Goal: Check status: Check status

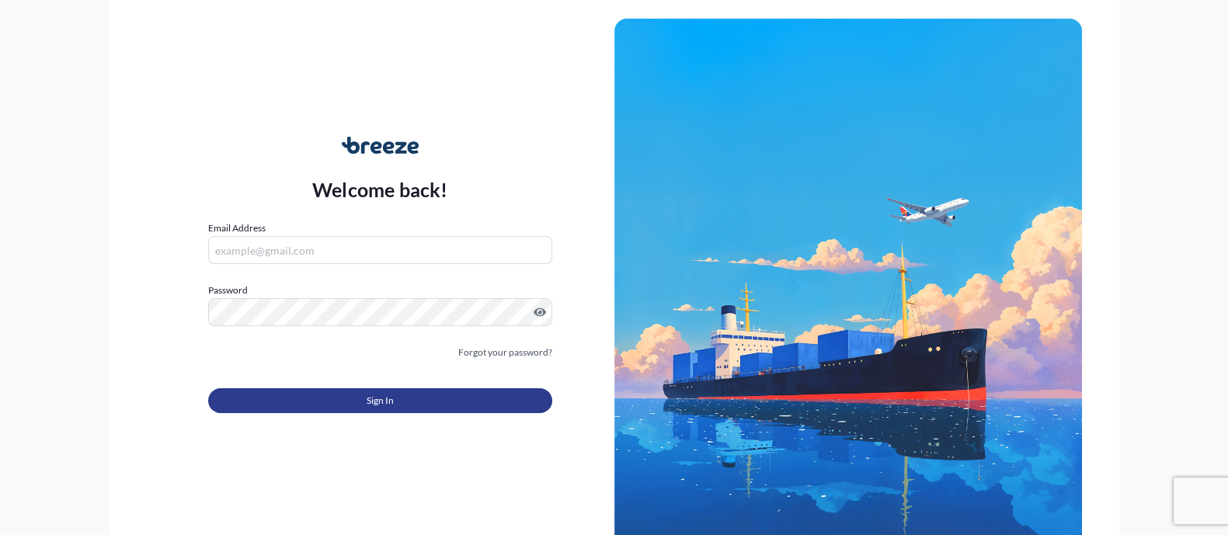
type input "[EMAIL_ADDRESS][DOMAIN_NAME]"
click at [349, 400] on button "Sign In" at bounding box center [379, 400] width 343 height 25
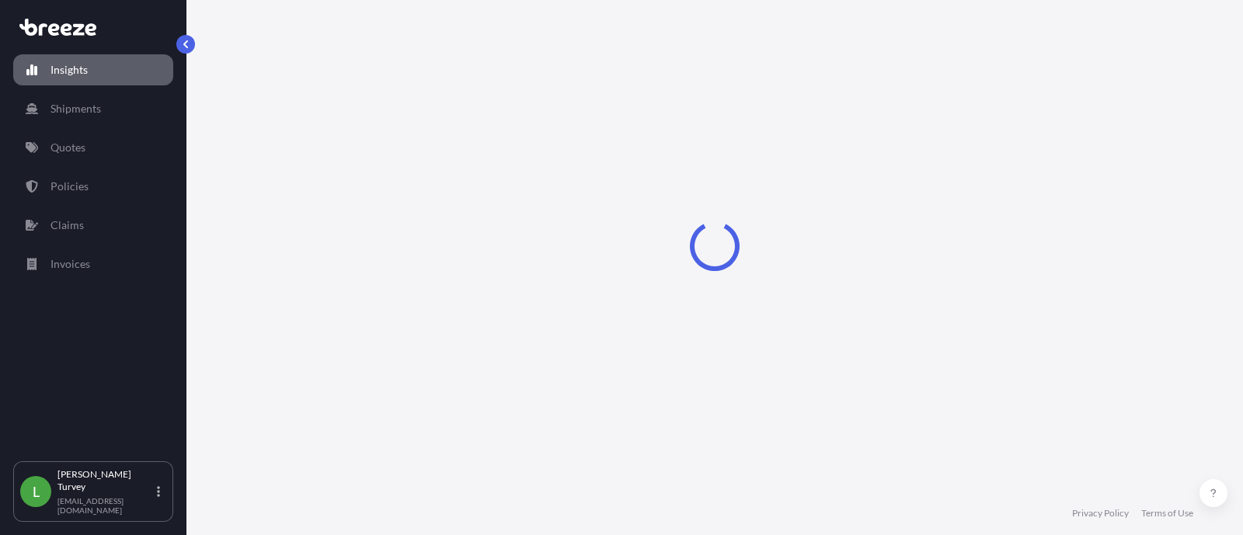
select select "2025"
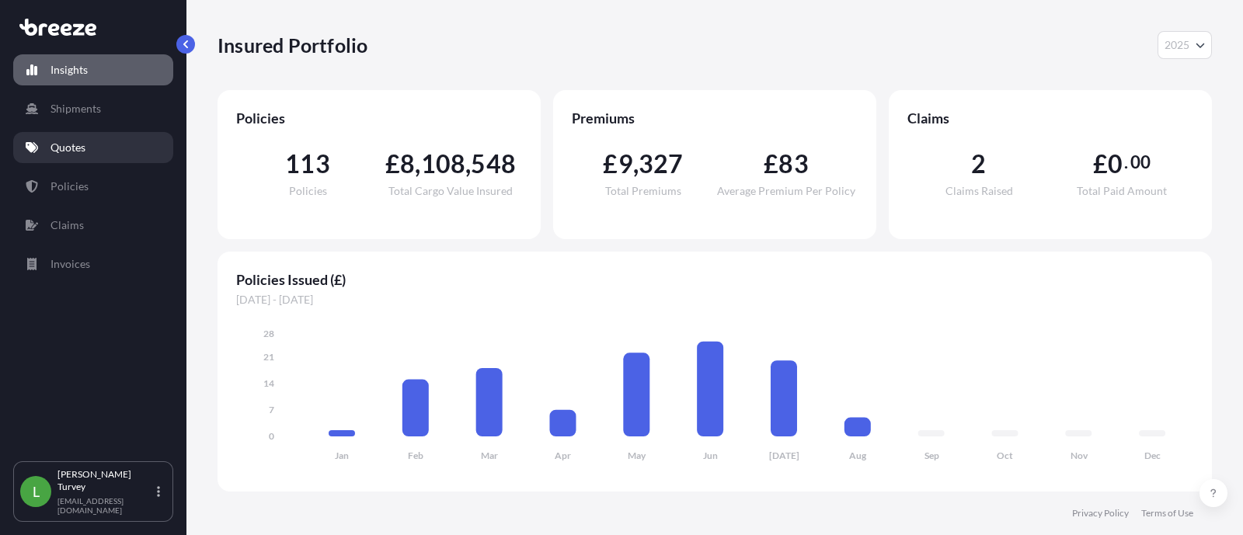
click at [105, 137] on link "Quotes" at bounding box center [93, 147] width 160 height 31
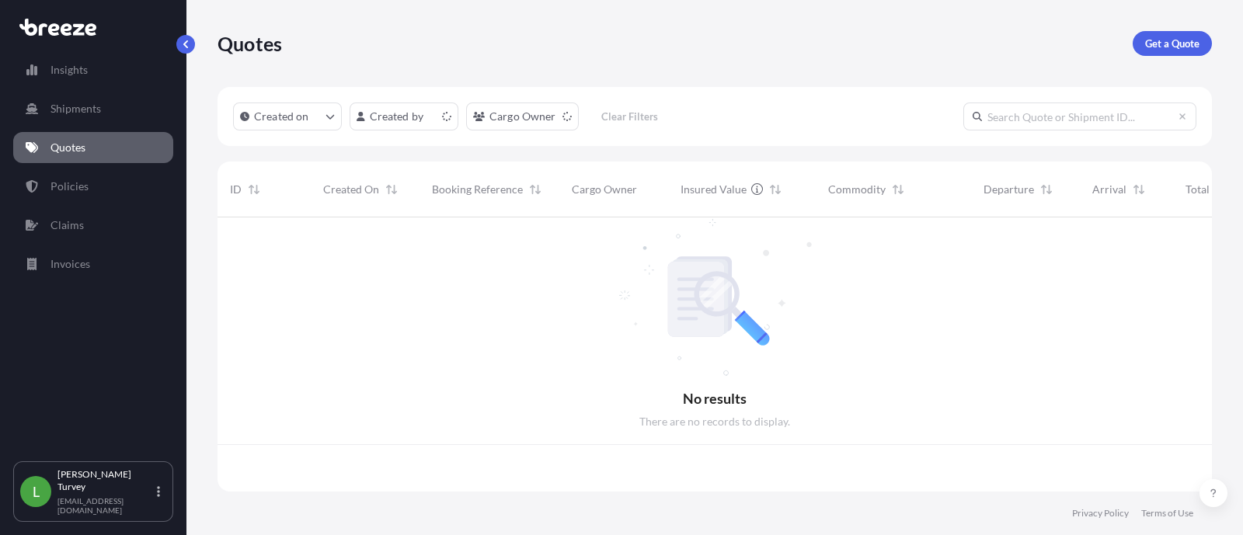
scroll to position [268, 979]
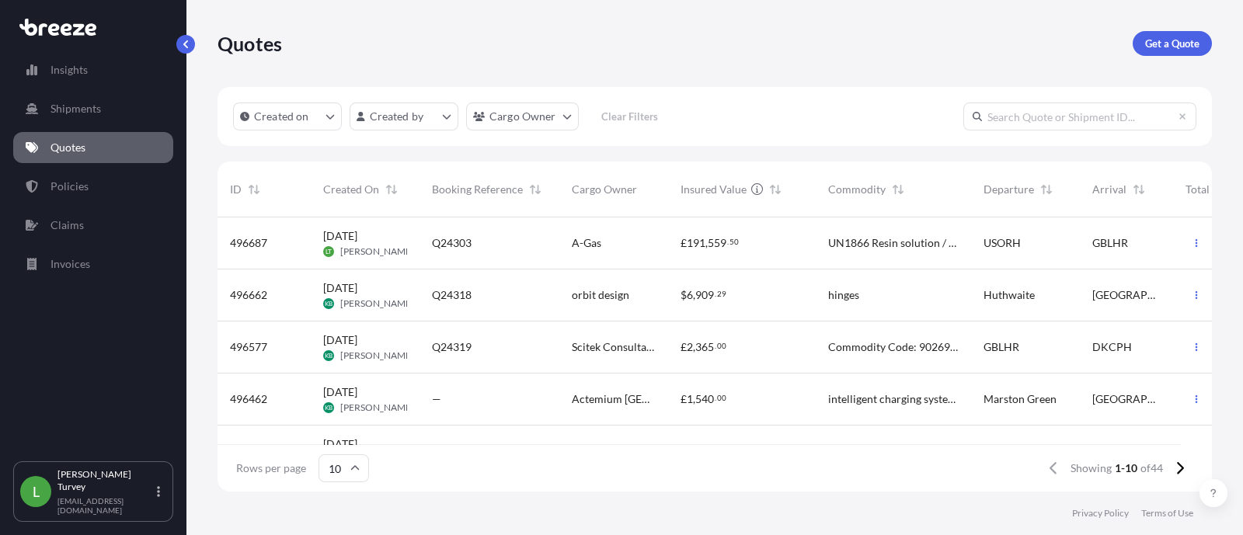
click at [465, 251] on div "Q24303" at bounding box center [490, 244] width 140 height 52
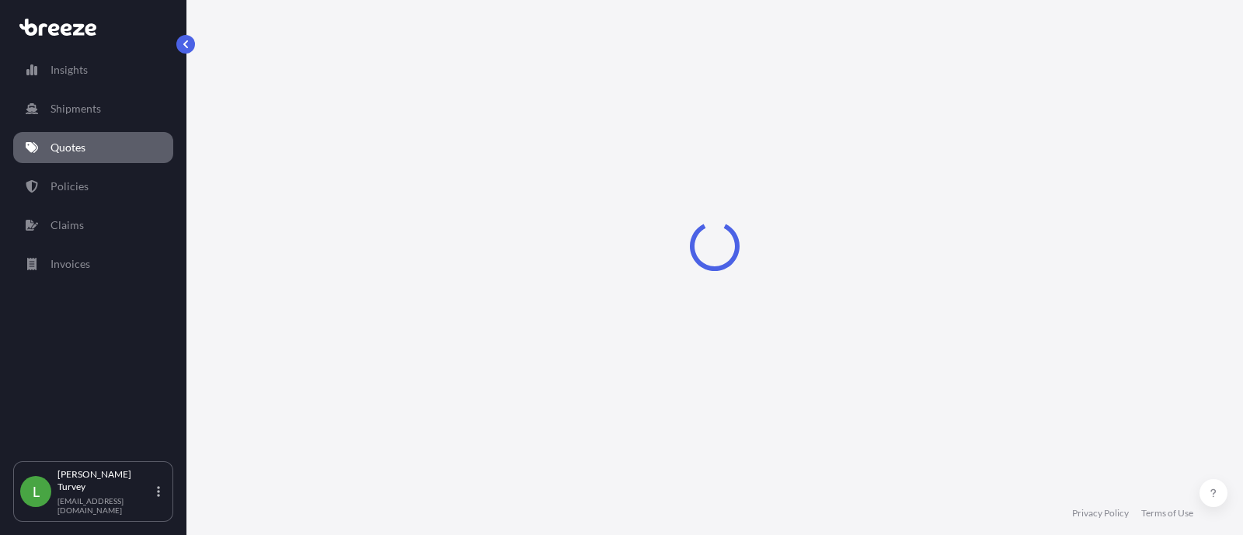
select select "Road"
select select "Air"
select select "Road"
select select "1"
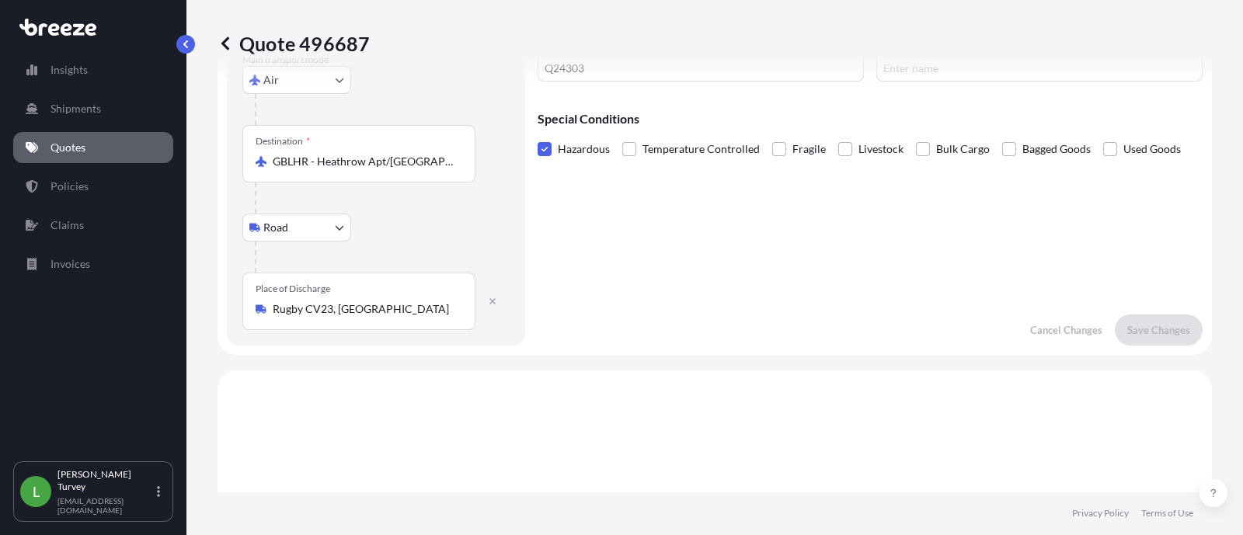
scroll to position [37, 0]
